Goal: Communication & Community: Answer question/provide support

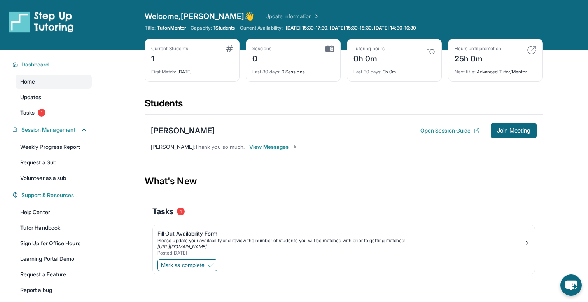
click at [260, 151] on span "View Messages" at bounding box center [273, 147] width 49 height 8
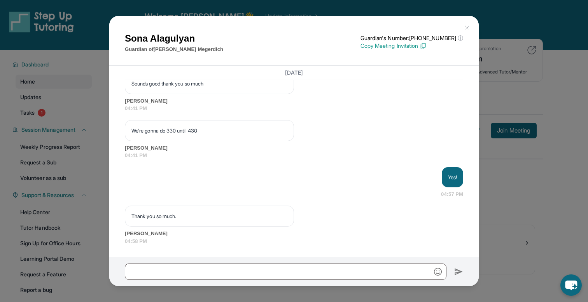
scroll to position [950, 0]
click at [468, 26] on img at bounding box center [467, 28] width 6 height 6
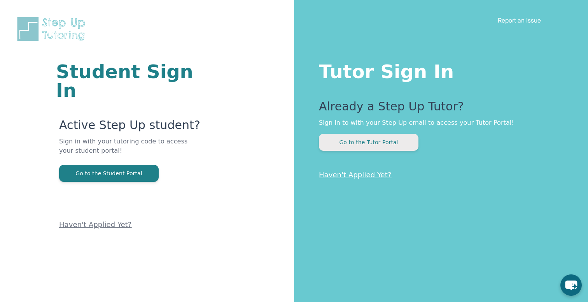
click at [393, 135] on button "Go to the Tutor Portal" at bounding box center [369, 142] width 100 height 17
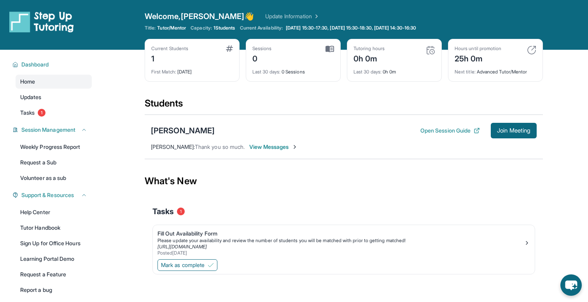
click at [282, 147] on span "View Messages" at bounding box center [273, 147] width 49 height 8
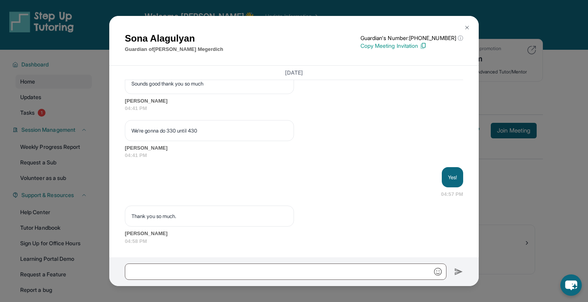
scroll to position [950, 0]
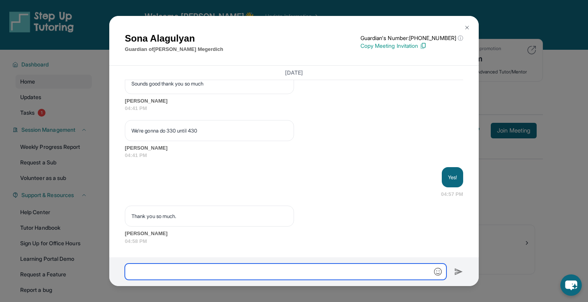
click at [268, 269] on input "text" at bounding box center [286, 272] width 322 height 16
type input "**********"
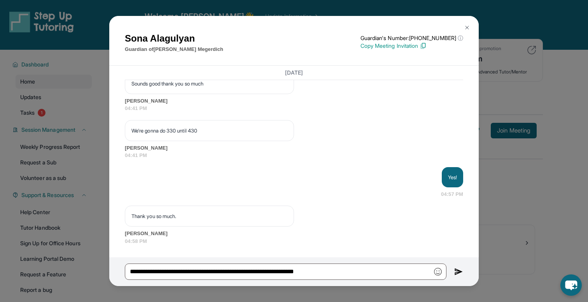
click at [459, 269] on img at bounding box center [458, 271] width 9 height 9
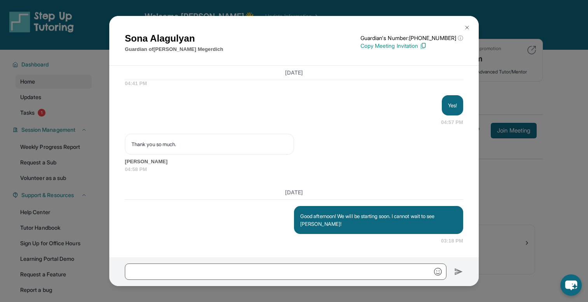
scroll to position [1022, 0]
click at [514, 222] on div "[PERSON_NAME] Guardian of [PERSON_NAME] Guardian's Number: [PHONE_NUMBER] ⓘ Thi…" at bounding box center [294, 151] width 588 height 302
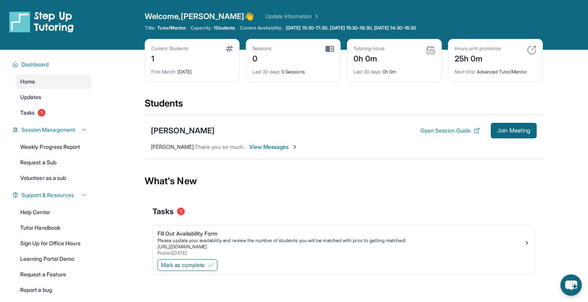
click at [294, 147] on span "View Messages" at bounding box center [273, 147] width 49 height 8
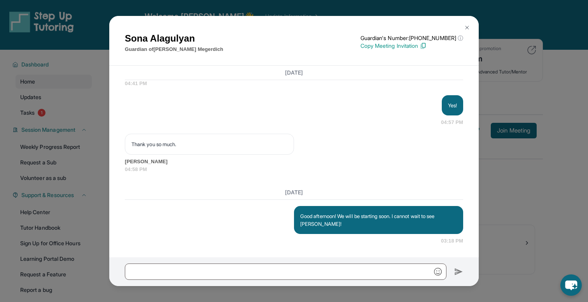
click at [524, 161] on div "Sona Alagulyan Guardian of Emily Megerdich Guardian's Number: +12672142086 ⓘ Th…" at bounding box center [294, 151] width 588 height 302
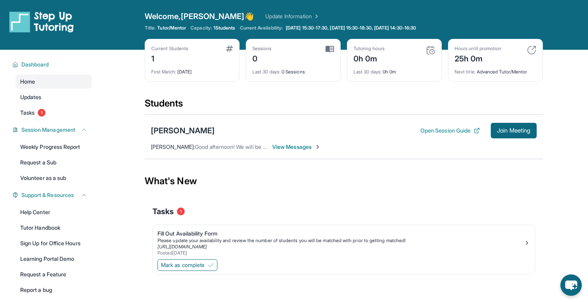
click at [292, 147] on span "View Messages" at bounding box center [296, 147] width 49 height 8
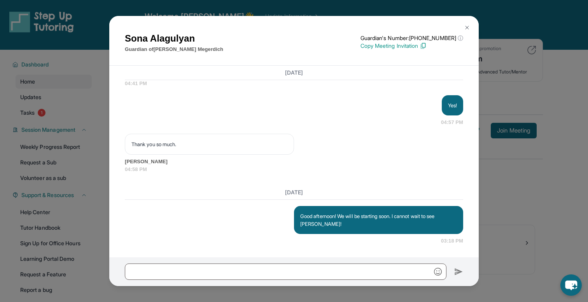
scroll to position [1022, 0]
click at [498, 172] on div "Sona Alagulyan Guardian of Emily Megerdich Guardian's Number: +12672142086 ⓘ Th…" at bounding box center [294, 151] width 588 height 302
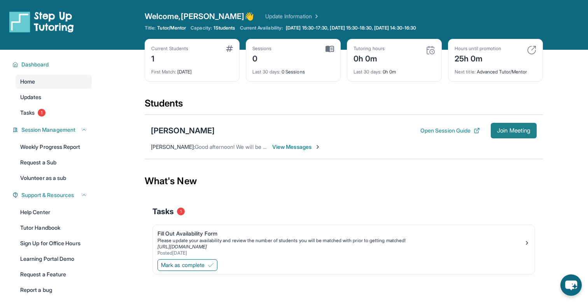
click at [512, 130] on span "Join Meeting" at bounding box center [513, 130] width 33 height 5
click at [277, 148] on span "View Messages" at bounding box center [296, 147] width 49 height 8
click at [277, 148] on div at bounding box center [275, 147] width 8 height 8
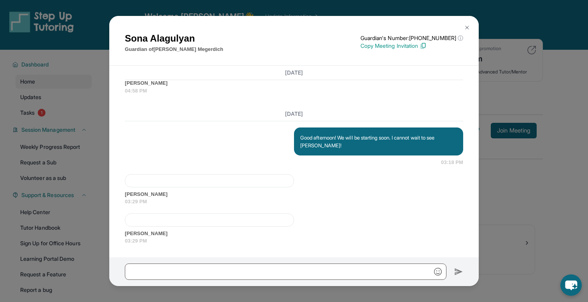
scroll to position [1101, 0]
click at [213, 184] on div at bounding box center [209, 180] width 169 height 13
click at [186, 195] on span "Sona Alagulyan" at bounding box center [294, 195] width 338 height 8
click at [179, 189] on div "Sona Alagulyan 03:29 PM" at bounding box center [294, 190] width 338 height 32
click at [168, 182] on div at bounding box center [209, 180] width 169 height 13
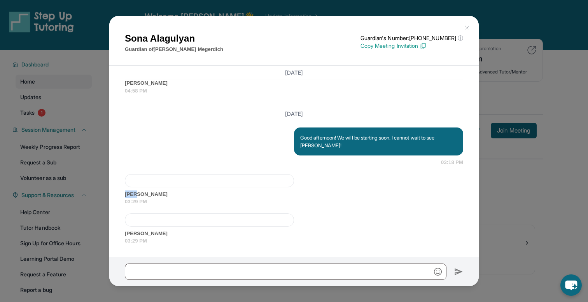
click at [168, 182] on div at bounding box center [209, 180] width 169 height 13
click at [177, 202] on span "03:29 PM" at bounding box center [294, 202] width 338 height 8
click at [172, 224] on div at bounding box center [209, 220] width 169 height 13
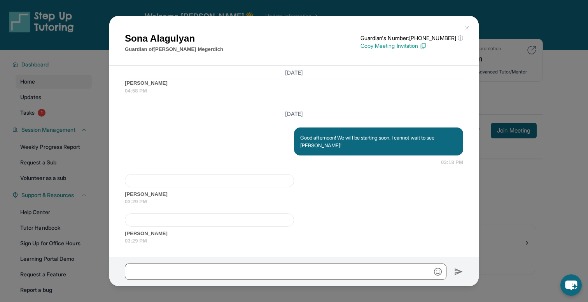
click at [171, 234] on span "Sona Alagulyan" at bounding box center [294, 234] width 338 height 8
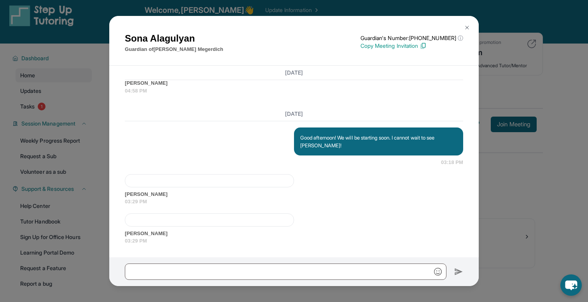
scroll to position [7, 0]
click at [158, 196] on span "Sona Alagulyan" at bounding box center [294, 195] width 338 height 8
click at [174, 180] on div at bounding box center [209, 180] width 169 height 13
click at [173, 227] on div "Sona Alagulyan 03:29 PM" at bounding box center [294, 230] width 338 height 32
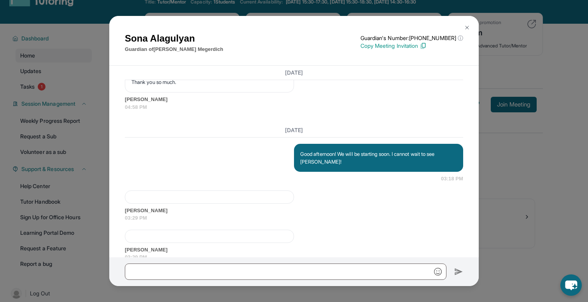
scroll to position [1101, 0]
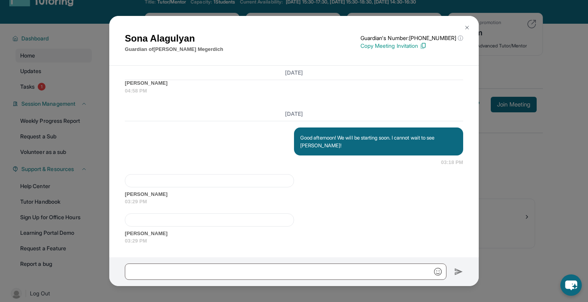
click at [195, 185] on div at bounding box center [209, 180] width 169 height 13
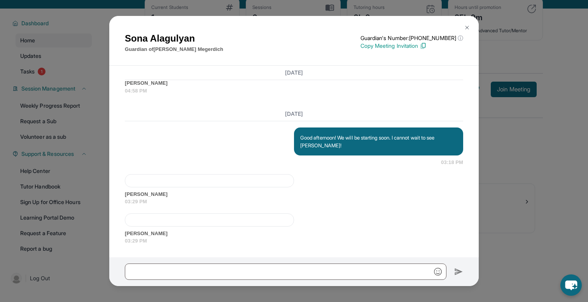
click at [152, 239] on span "03:29 PM" at bounding box center [294, 241] width 338 height 8
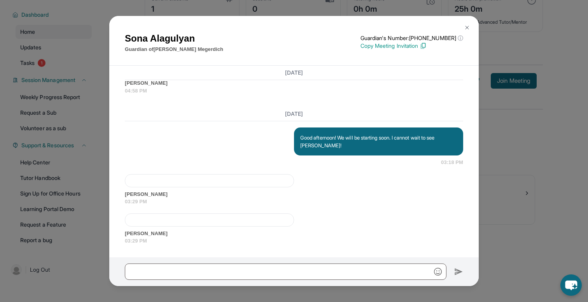
drag, startPoint x: 123, startPoint y: 195, endPoint x: 180, endPoint y: 196, distance: 56.4
click at [180, 196] on div "Yesterday <p>**New Step Up Tutoring Match Chat**: Hi Sona! This is the start of…" at bounding box center [294, 162] width 370 height 192
click at [180, 196] on span "Sona Alagulyan" at bounding box center [294, 195] width 338 height 8
drag, startPoint x: 167, startPoint y: 195, endPoint x: 114, endPoint y: 194, distance: 53.7
click at [114, 194] on div "Yesterday <p>**New Step Up Tutoring Match Chat**: Hi Sona! This is the start of…" at bounding box center [294, 162] width 370 height 192
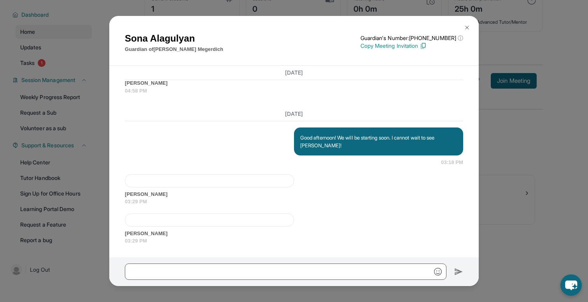
click at [128, 179] on div at bounding box center [209, 180] width 169 height 13
drag, startPoint x: 123, startPoint y: 196, endPoint x: 178, endPoint y: 199, distance: 54.9
click at [178, 199] on div "Yesterday <p>**New Step Up Tutoring Match Chat**: Hi Sona! This is the start of…" at bounding box center [294, 162] width 370 height 192
click at [171, 231] on span "Sona Alagulyan" at bounding box center [294, 234] width 338 height 8
drag, startPoint x: 167, startPoint y: 235, endPoint x: 122, endPoint y: 233, distance: 45.5
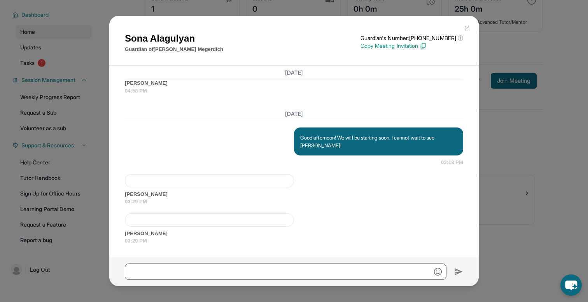
click at [122, 233] on div "Yesterday <p>**New Step Up Tutoring Match Chat**: Hi Sona! This is the start of…" at bounding box center [294, 162] width 370 height 192
click at [156, 218] on div at bounding box center [209, 220] width 169 height 13
click at [196, 223] on div at bounding box center [209, 220] width 169 height 13
click at [189, 233] on span "Sona Alagulyan" at bounding box center [294, 234] width 338 height 8
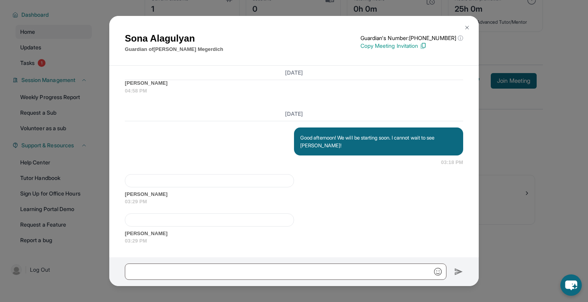
click at [179, 239] on span "03:29 PM" at bounding box center [294, 241] width 338 height 8
drag, startPoint x: 159, startPoint y: 241, endPoint x: 124, endPoint y: 231, distance: 36.1
click at [124, 231] on div "Yesterday <p>**New Step Up Tutoring Match Chat**: Hi Sona! This is the start of…" at bounding box center [294, 162] width 370 height 192
drag, startPoint x: 124, startPoint y: 191, endPoint x: 156, endPoint y: 205, distance: 33.8
click at [156, 205] on div "Yesterday <p>**New Step Up Tutoring Match Chat**: Hi Sona! This is the start of…" at bounding box center [294, 162] width 370 height 192
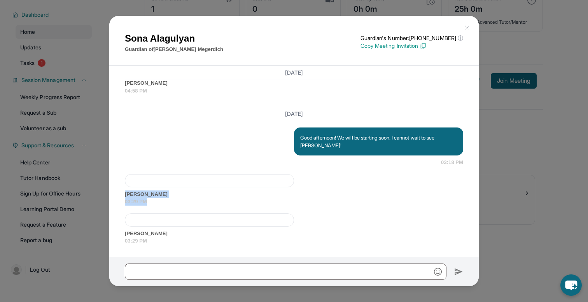
click at [156, 205] on span "03:29 PM" at bounding box center [294, 202] width 338 height 8
click at [467, 29] on img at bounding box center [467, 28] width 6 height 6
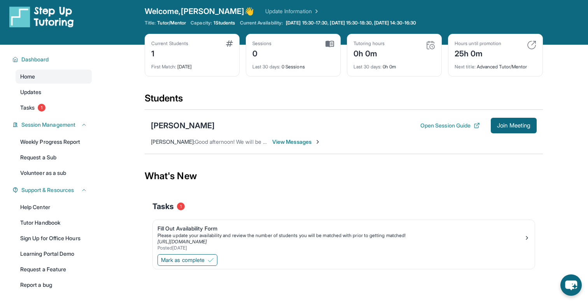
scroll to position [0, 0]
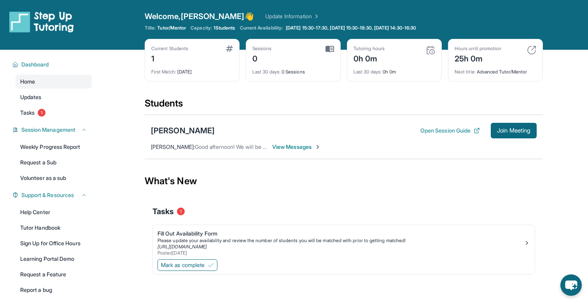
click at [302, 145] on span "View Messages" at bounding box center [296, 147] width 49 height 8
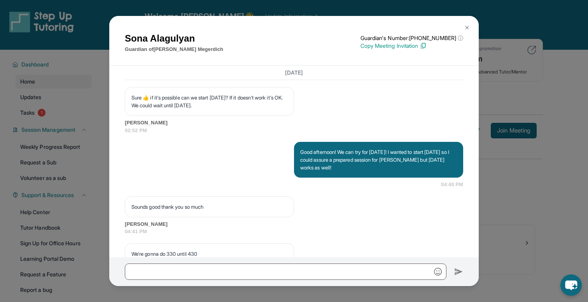
scroll to position [1101, 0]
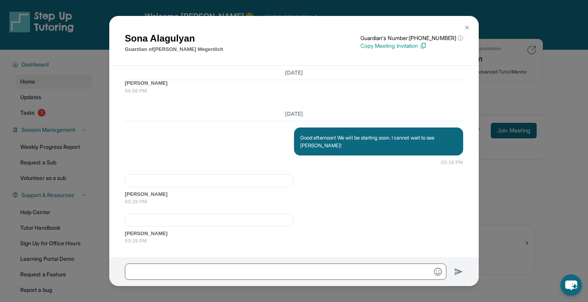
click at [466, 25] on img at bounding box center [467, 28] width 6 height 6
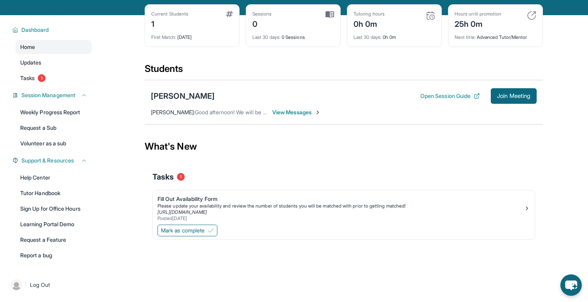
scroll to position [38, 0]
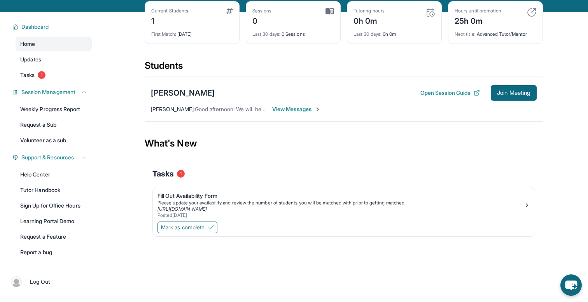
click at [292, 112] on span "View Messages" at bounding box center [296, 109] width 49 height 8
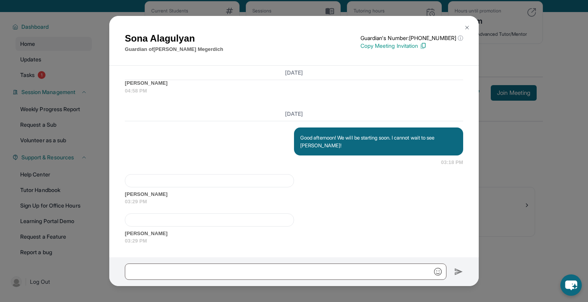
scroll to position [1101, 0]
click at [160, 198] on span "Sona Alagulyan" at bounding box center [294, 195] width 338 height 8
click at [167, 186] on div at bounding box center [209, 180] width 169 height 13
click at [167, 184] on div at bounding box center [209, 180] width 169 height 13
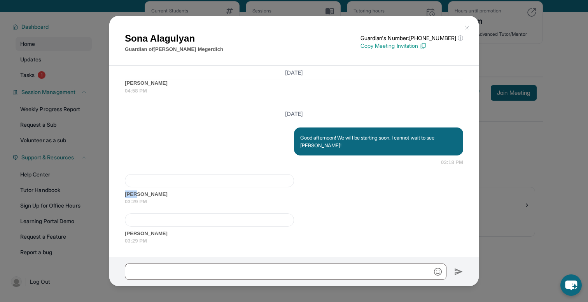
click at [167, 184] on div at bounding box center [209, 180] width 169 height 13
click at [335, 121] on div "Today" at bounding box center [294, 114] width 338 height 14
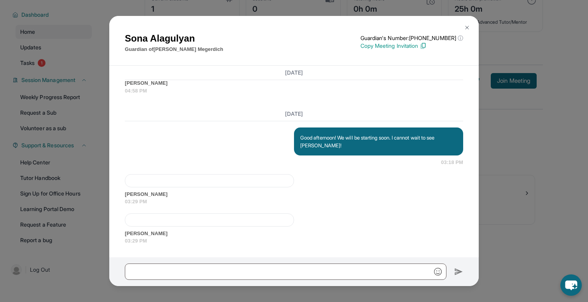
click at [466, 27] on img at bounding box center [467, 28] width 6 height 6
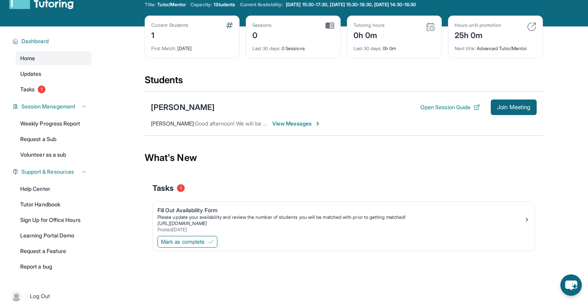
scroll to position [19, 0]
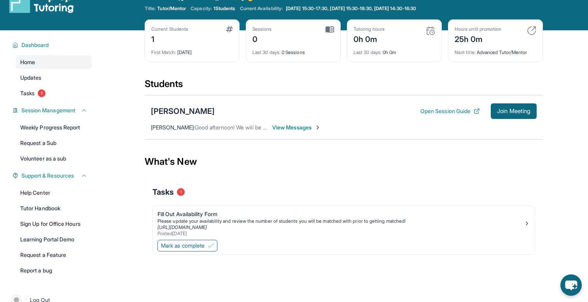
click at [293, 127] on span "View Messages" at bounding box center [296, 128] width 49 height 8
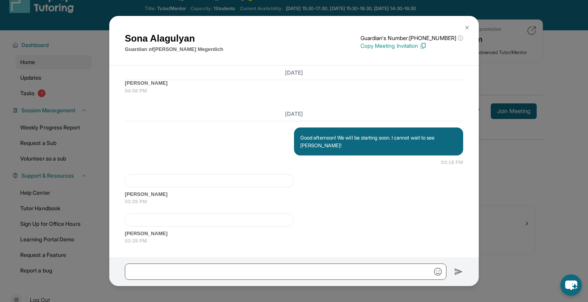
scroll to position [1101, 0]
click at [300, 187] on div "Sona Alagulyan 03:29 PM" at bounding box center [294, 190] width 338 height 32
click at [468, 28] on img at bounding box center [467, 28] width 6 height 6
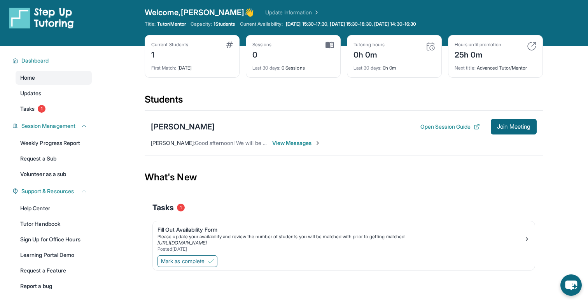
scroll to position [0, 0]
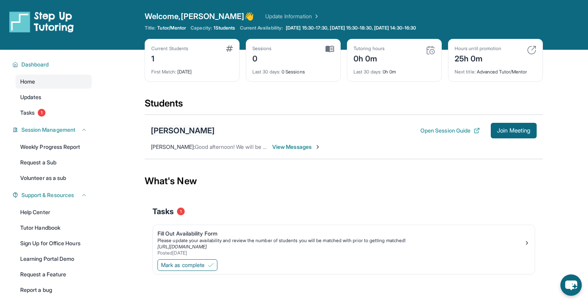
click at [203, 126] on div "[PERSON_NAME]" at bounding box center [183, 130] width 64 height 11
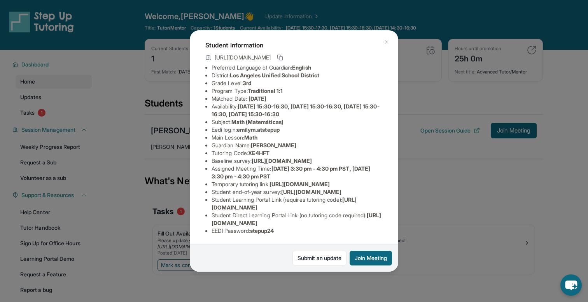
scroll to position [3, 0]
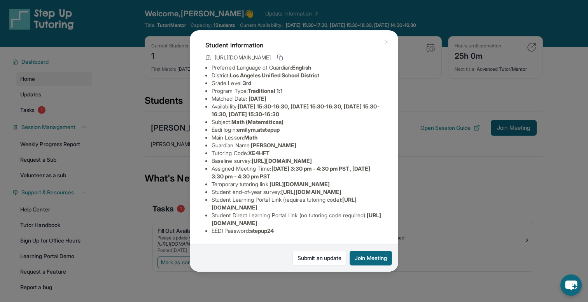
click at [386, 43] on img at bounding box center [387, 42] width 6 height 6
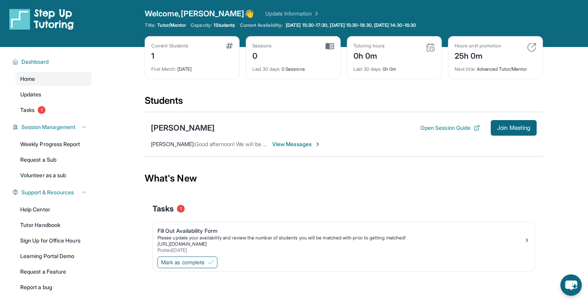
scroll to position [17, 0]
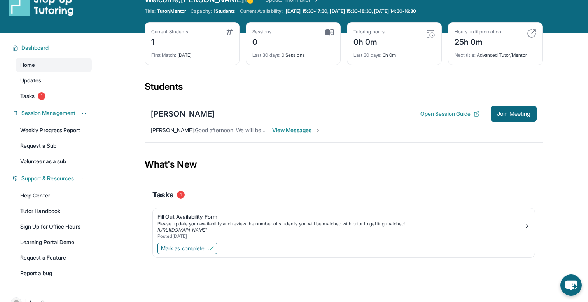
click at [228, 110] on div "Emily Megerdich Open Session Guide Join Meeting" at bounding box center [344, 114] width 386 height 16
click at [209, 111] on div "[PERSON_NAME]" at bounding box center [183, 114] width 64 height 11
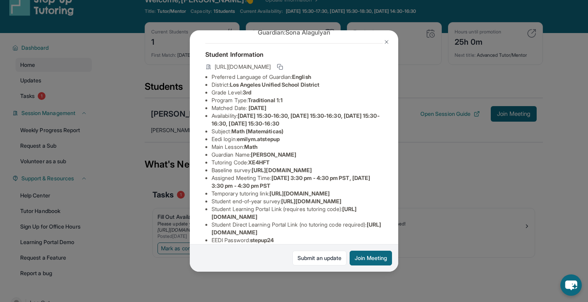
scroll to position [30, 0]
drag, startPoint x: 210, startPoint y: 177, endPoint x: 376, endPoint y: 194, distance: 167.4
click at [376, 194] on ul "Preferred Language of Guardian: English District: Los Angeles Unified School Di…" at bounding box center [293, 157] width 177 height 171
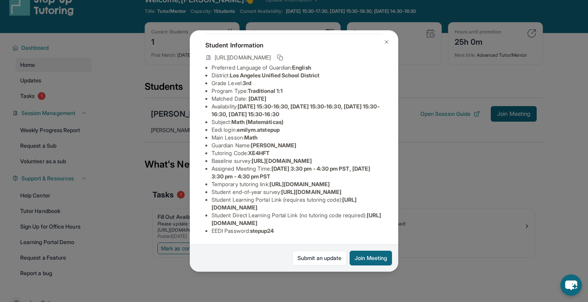
scroll to position [48, 269]
click at [347, 171] on div "Emily Megerdich Guardian: Sona Alagulyan Student Information https://student-po…" at bounding box center [294, 151] width 209 height 242
drag, startPoint x: 347, startPoint y: 174, endPoint x: 163, endPoint y: 160, distance: 184.6
click at [163, 160] on div "Emily Megerdich Guardian: Sona Alagulyan Student Information https://student-po…" at bounding box center [294, 151] width 588 height 302
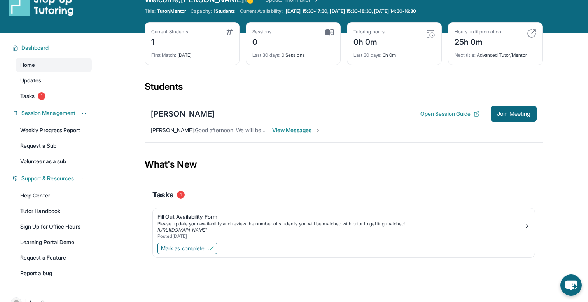
copy span "https://airtable.com/apprlfn8WjpjBUn2G/shrK0QR6AaNyG5psY?prefill_Type%20of%20Fo…"
click at [218, 190] on div "Tasks 1" at bounding box center [344, 194] width 383 height 11
click at [184, 115] on div "[PERSON_NAME]" at bounding box center [183, 114] width 64 height 11
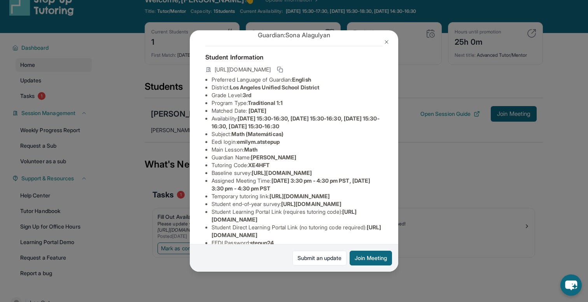
scroll to position [26, 269]
drag, startPoint x: 206, startPoint y: 181, endPoint x: 378, endPoint y: 202, distance: 173.6
click at [378, 202] on div "Emily Megerdich Guardian: Sona Alagulyan Student Information https://student-po…" at bounding box center [294, 151] width 209 height 242
copy ul "https://airtable.com/apprlfn8WjpjBUn2G/shrK0QR6AaNyG5psY?prefill_Type%20of%20Fo…"
click at [230, 278] on div "Emily Megerdich Guardian: Sona Alagulyan Student Information https://student-po…" at bounding box center [294, 151] width 588 height 302
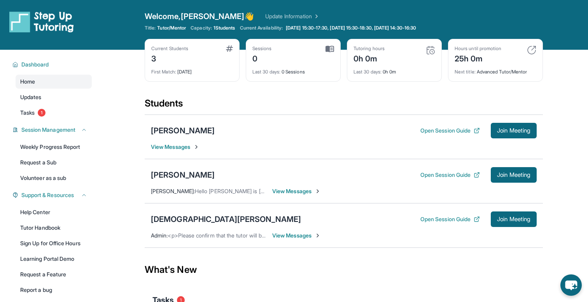
click at [296, 191] on span "View Messages" at bounding box center [296, 192] width 49 height 8
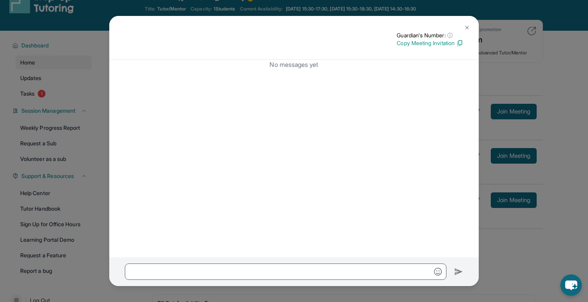
scroll to position [16, 0]
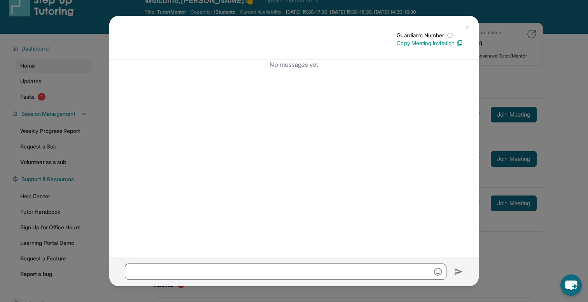
click at [466, 26] on img at bounding box center [467, 28] width 6 height 6
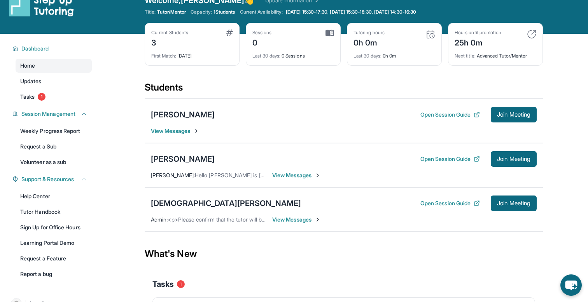
click at [298, 177] on span "View Messages" at bounding box center [296, 176] width 49 height 8
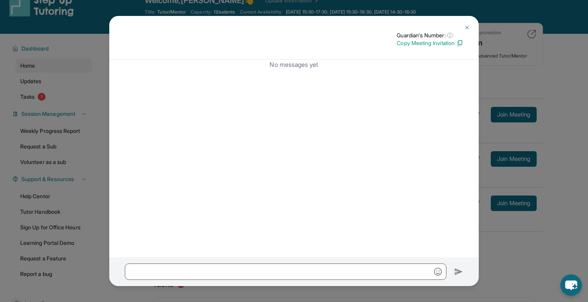
scroll to position [0, 0]
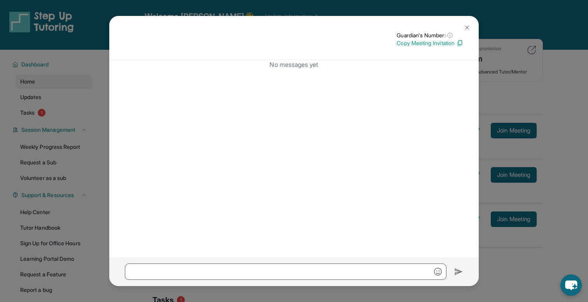
click at [465, 25] on img at bounding box center [467, 28] width 6 height 6
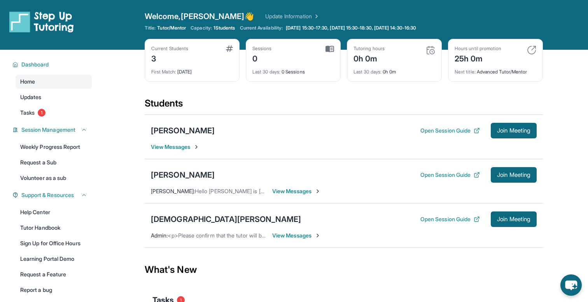
click at [298, 234] on span "View Messages" at bounding box center [296, 236] width 49 height 8
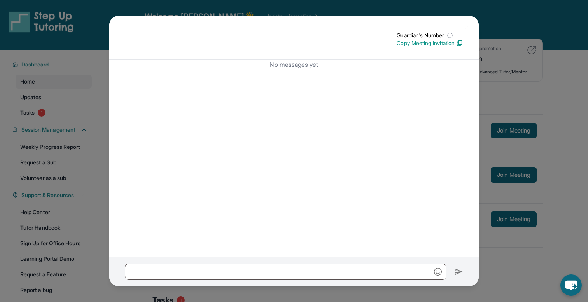
click at [468, 27] on img at bounding box center [467, 28] width 6 height 6
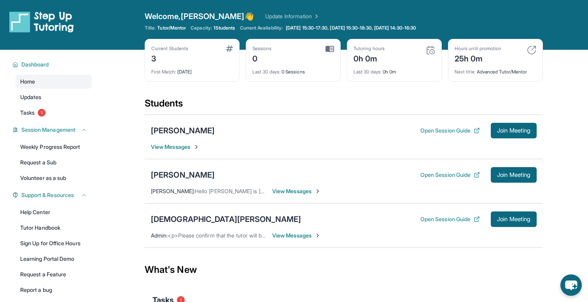
scroll to position [21, 0]
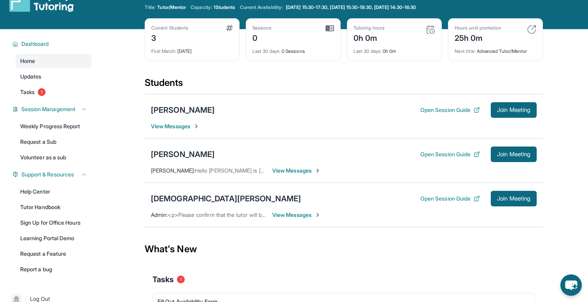
click at [283, 170] on span "View Messages" at bounding box center [296, 171] width 49 height 8
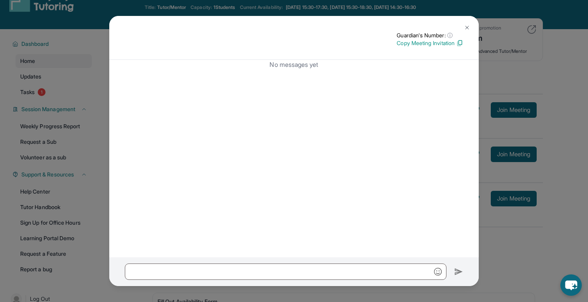
scroll to position [0, 0]
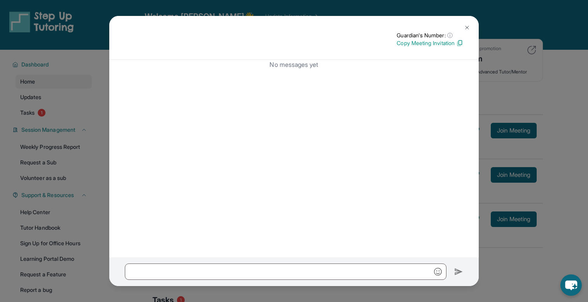
click at [466, 27] on img at bounding box center [467, 28] width 6 height 6
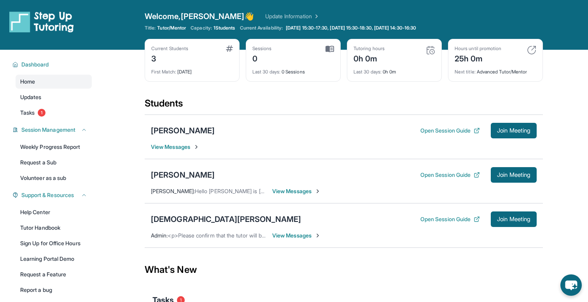
click at [289, 191] on span "View Messages" at bounding box center [296, 192] width 49 height 8
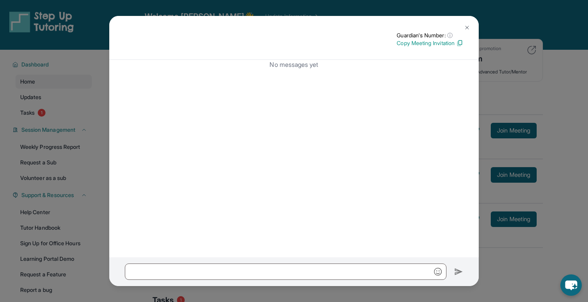
click at [467, 25] on img at bounding box center [467, 28] width 6 height 6
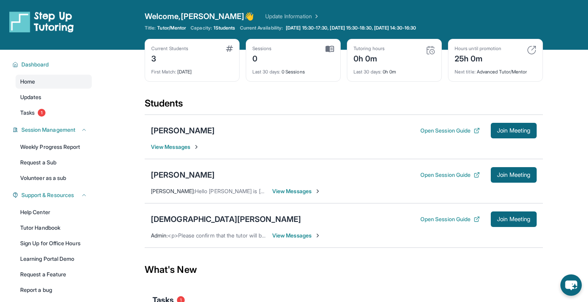
click at [300, 233] on span "View Messages" at bounding box center [296, 236] width 49 height 8
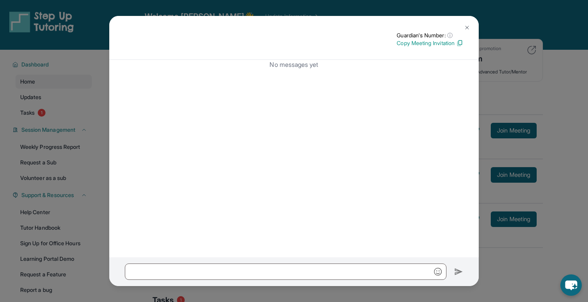
click at [468, 29] on img at bounding box center [467, 28] width 6 height 6
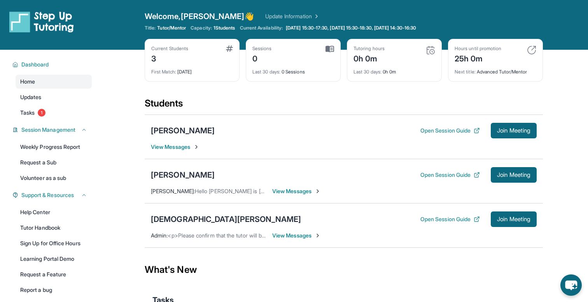
scroll to position [14, 0]
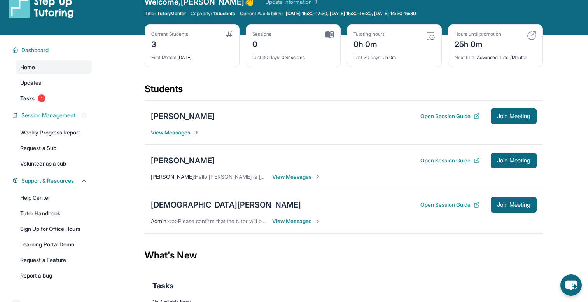
click at [289, 176] on span "View Messages" at bounding box center [296, 177] width 49 height 8
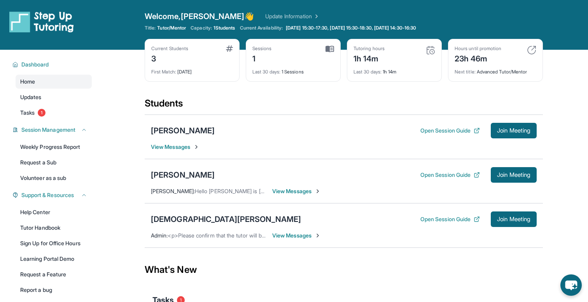
click at [295, 235] on span "View Messages" at bounding box center [296, 236] width 49 height 8
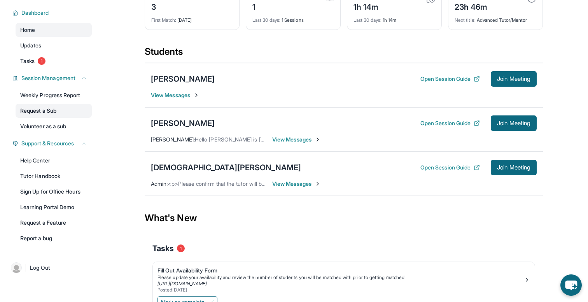
scroll to position [91, 0]
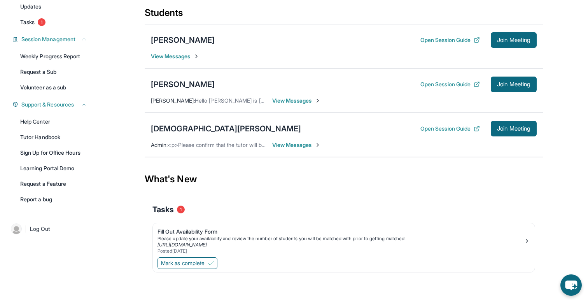
click at [55, 219] on div "| Log Out" at bounding box center [50, 229] width 100 height 33
click at [46, 232] on span "Log Out" at bounding box center [40, 229] width 20 height 8
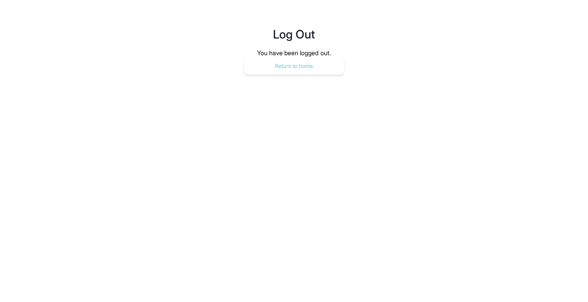
click at [313, 66] on button "Return to home" at bounding box center [294, 66] width 100 height 17
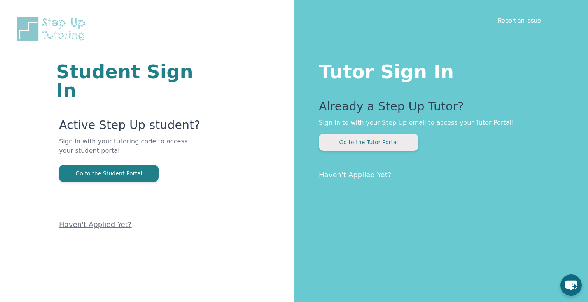
click at [404, 140] on button "Go to the Tutor Portal" at bounding box center [369, 142] width 100 height 17
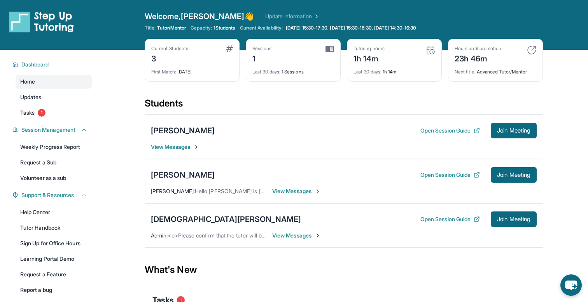
click at [228, 49] on img at bounding box center [229, 49] width 7 height 6
click at [157, 61] on div "3" at bounding box center [169, 58] width 37 height 12
click at [282, 193] on span "View Messages" at bounding box center [296, 192] width 49 height 8
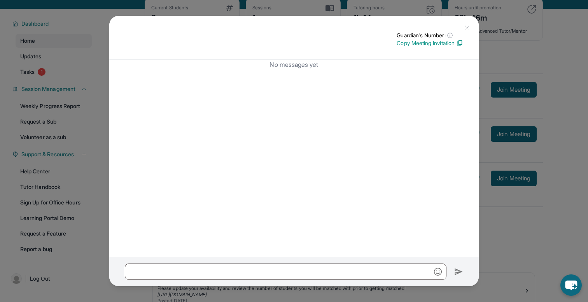
scroll to position [31, 0]
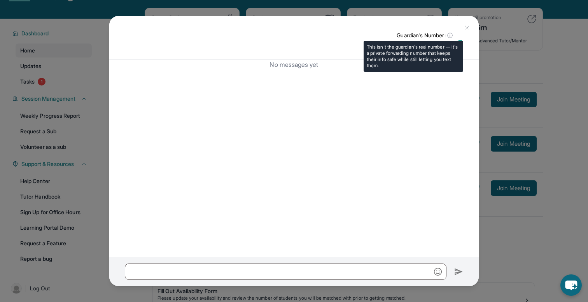
click at [449, 34] on span "ⓘ" at bounding box center [449, 36] width 5 height 8
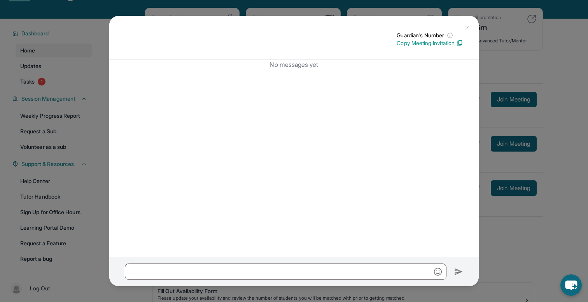
click at [468, 26] on img at bounding box center [467, 28] width 6 height 6
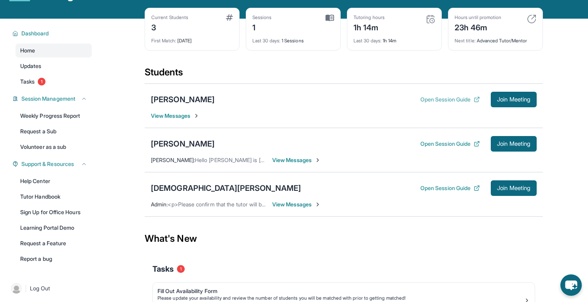
click at [428, 98] on button "Open Session Guide" at bounding box center [451, 100] width 60 height 8
click at [451, 146] on button "Open Session Guide" at bounding box center [451, 144] width 60 height 8
click at [438, 98] on button "Open Session Guide" at bounding box center [451, 100] width 60 height 8
click at [440, 188] on button "Open Session Guide" at bounding box center [451, 188] width 60 height 8
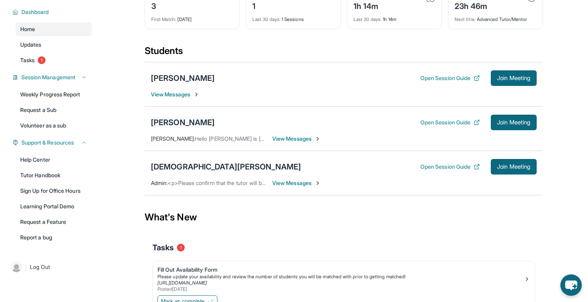
click at [193, 123] on div "[PERSON_NAME]" at bounding box center [183, 122] width 64 height 11
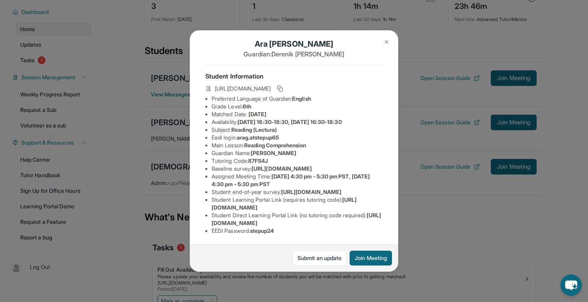
scroll to position [62, 0]
click at [386, 41] on img at bounding box center [387, 42] width 6 height 6
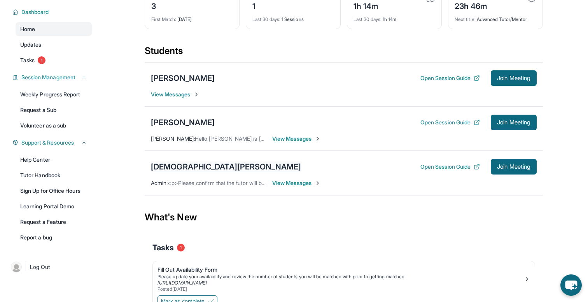
click at [179, 168] on div "[DEMOGRAPHIC_DATA][PERSON_NAME]" at bounding box center [226, 166] width 150 height 11
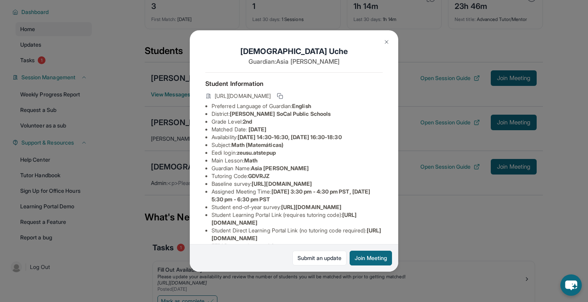
click at [386, 43] on img at bounding box center [387, 42] width 6 height 6
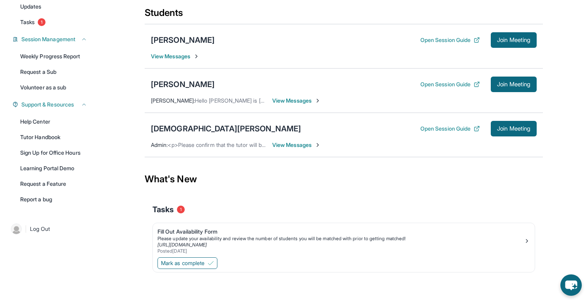
scroll to position [0, 0]
